Goal: Task Accomplishment & Management: Manage account settings

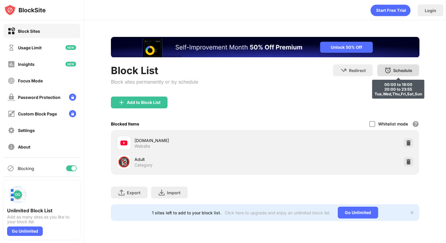
click at [392, 70] on div "Schedule 00:00 to 18:00 20:00 to 23:55 Tue,Wed,Thu,Fri,Sat,Sun" at bounding box center [398, 70] width 42 height 12
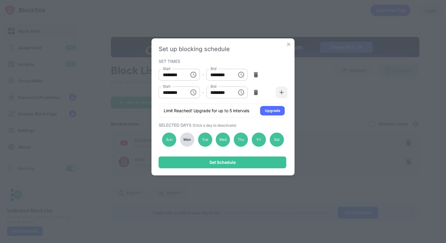
click at [187, 143] on div "Mon" at bounding box center [187, 139] width 14 height 14
click at [204, 142] on div "Tue" at bounding box center [205, 139] width 14 height 14
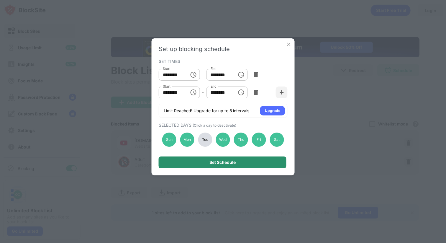
click at [216, 162] on div "Set Schedule" at bounding box center [223, 162] width 26 height 5
